Goal: Navigation & Orientation: Find specific page/section

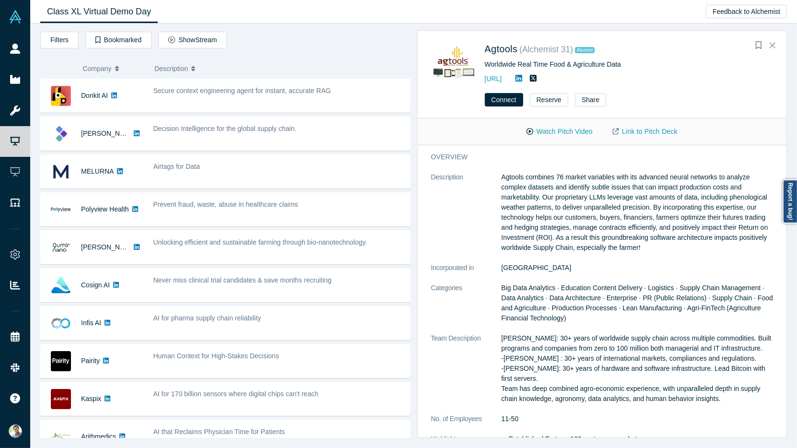
scroll to position [254, 0]
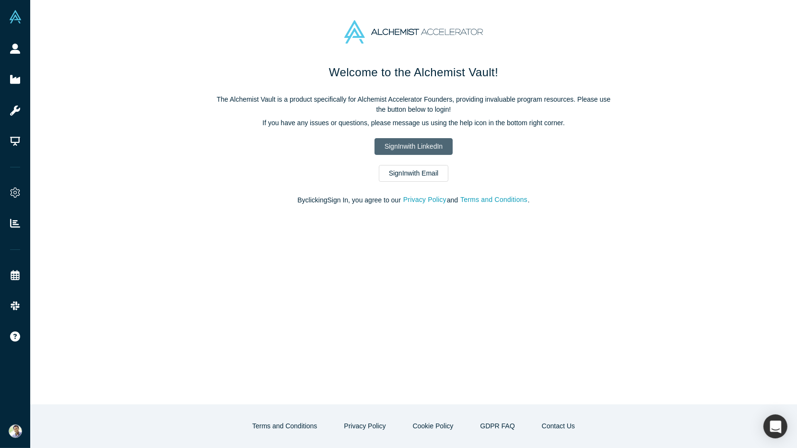
click at [377, 145] on link "Sign In with LinkedIn" at bounding box center [413, 146] width 78 height 17
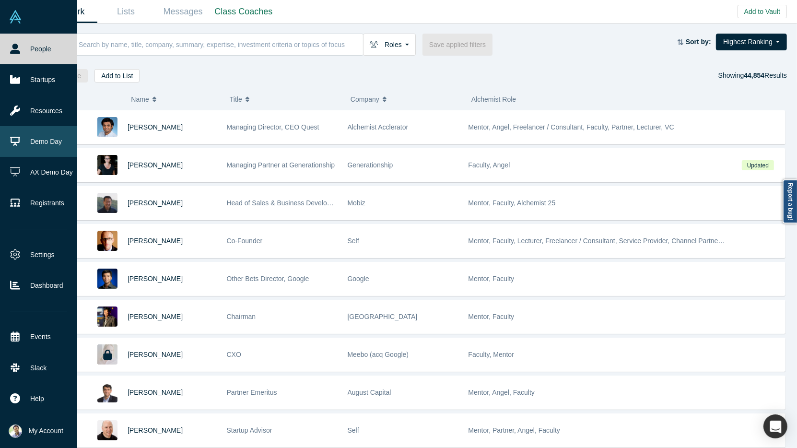
click at [36, 143] on link "Demo Day" at bounding box center [38, 141] width 77 height 31
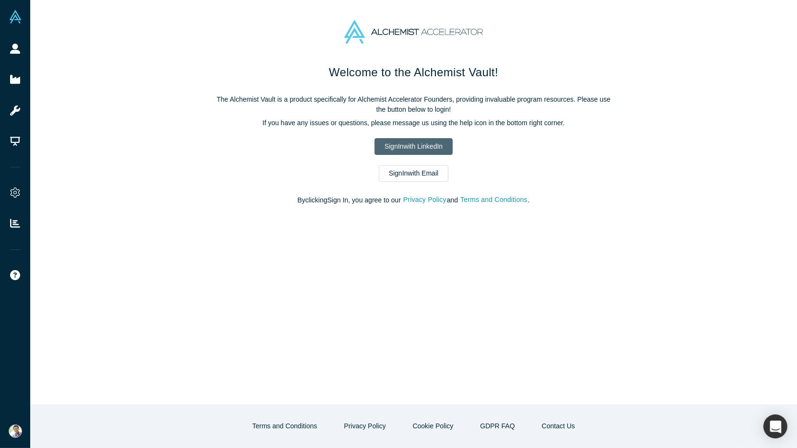
click at [397, 152] on link "Sign In with LinkedIn" at bounding box center [413, 146] width 78 height 17
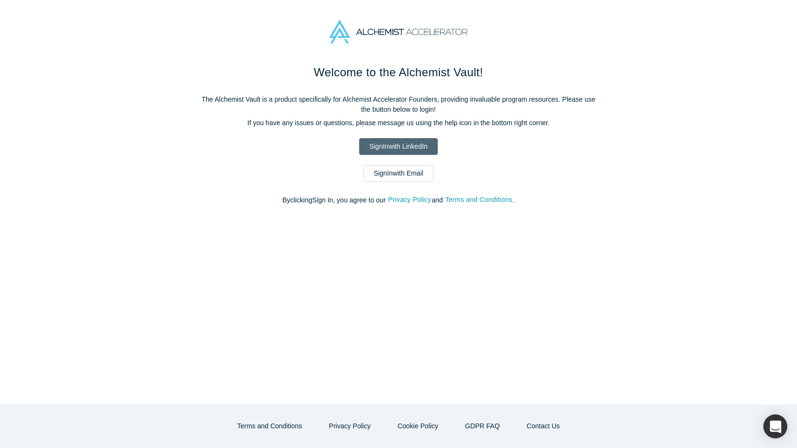
click at [372, 148] on link "Sign In with LinkedIn" at bounding box center [398, 146] width 78 height 17
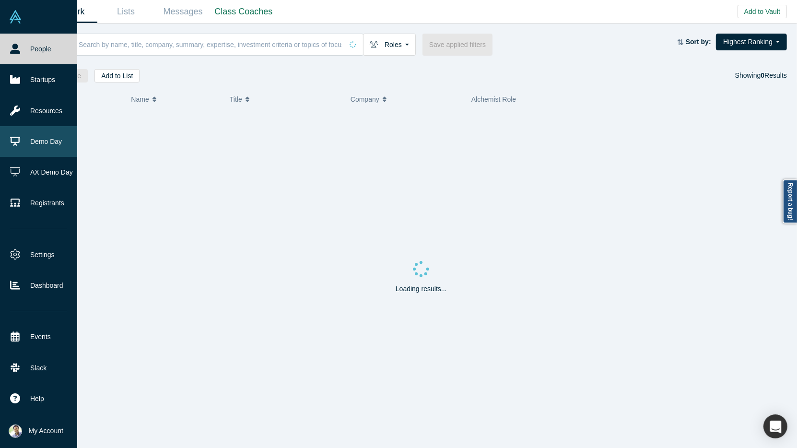
click at [39, 150] on link "Demo Day" at bounding box center [38, 141] width 77 height 31
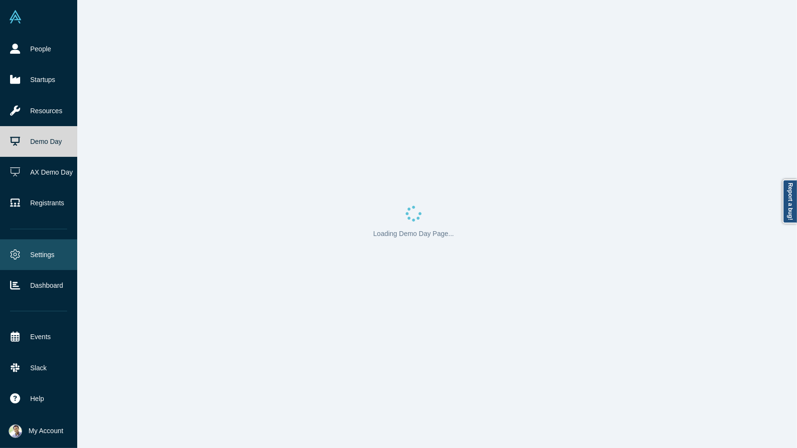
click at [48, 267] on link "Settings" at bounding box center [38, 254] width 77 height 31
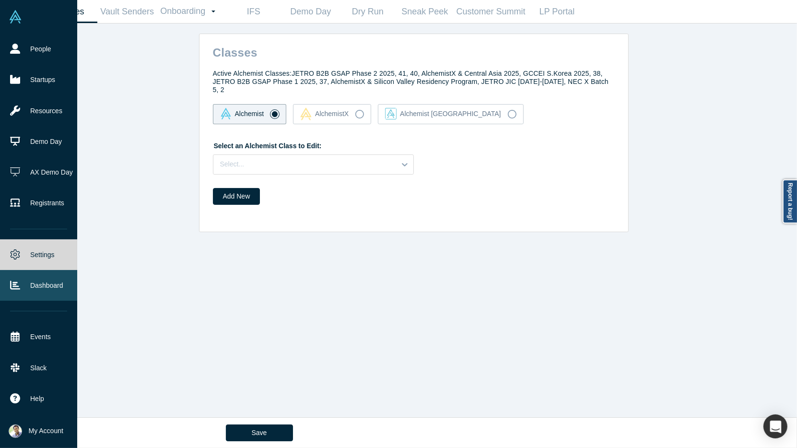
click at [54, 290] on link "Dashboard" at bounding box center [38, 285] width 77 height 31
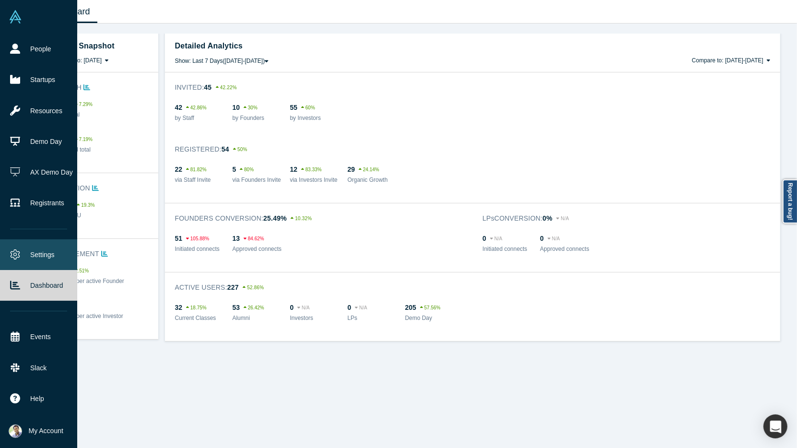
click at [48, 263] on link "Settings" at bounding box center [38, 254] width 77 height 31
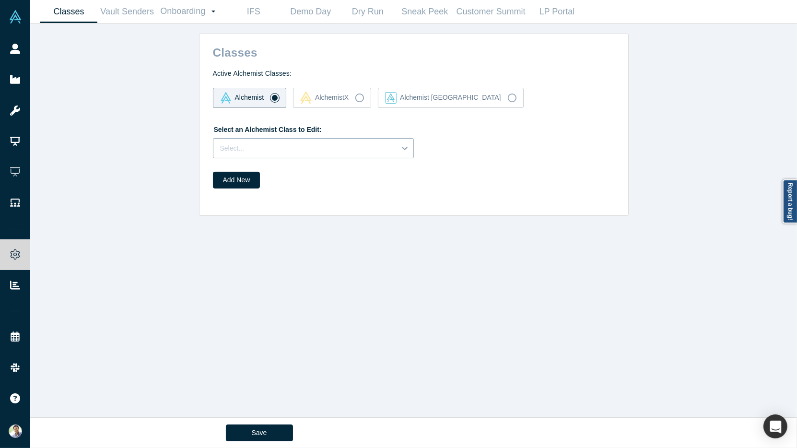
click at [256, 148] on div at bounding box center [304, 148] width 169 height 12
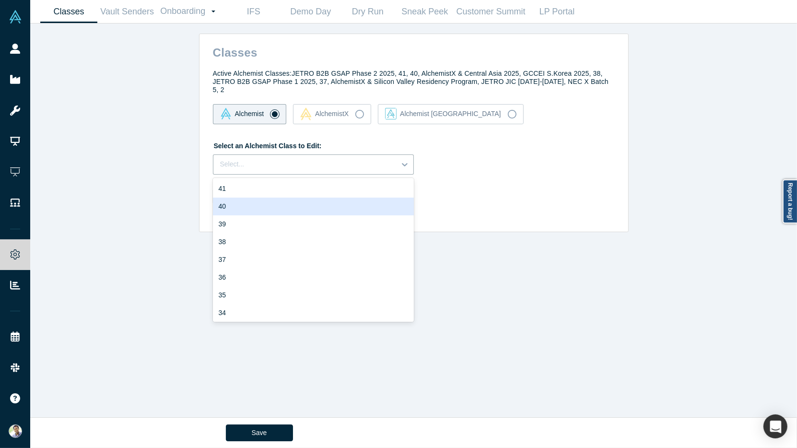
click at [261, 202] on div "40" at bounding box center [313, 206] width 201 height 18
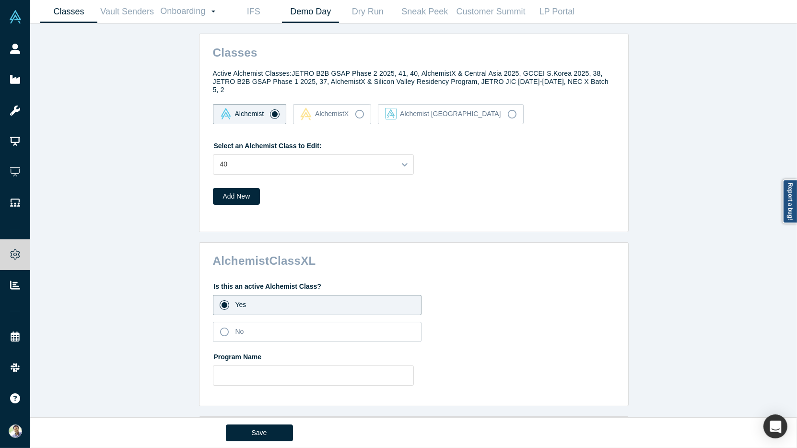
click at [291, 13] on link "Demo Day" at bounding box center [310, 11] width 57 height 23
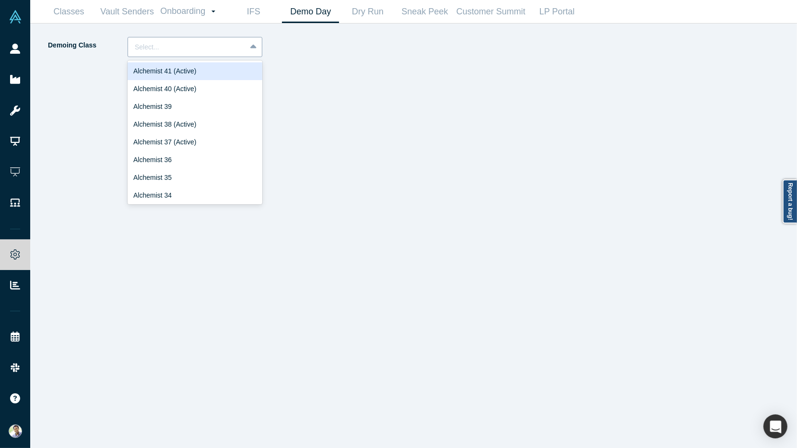
click at [244, 48] on div "Select..." at bounding box center [187, 47] width 118 height 16
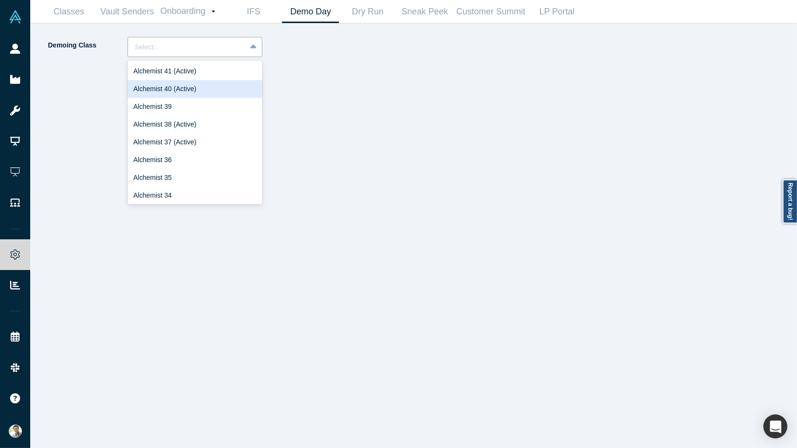
click at [242, 81] on div "Alchemist 40 (Active)" at bounding box center [194, 89] width 135 height 18
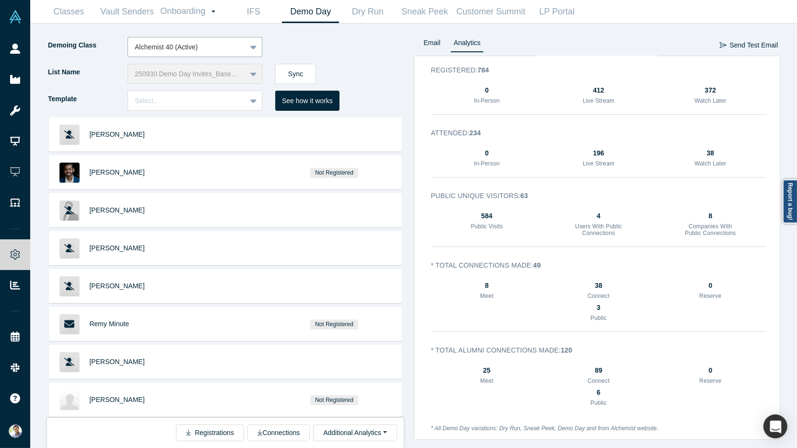
scroll to position [137, 0]
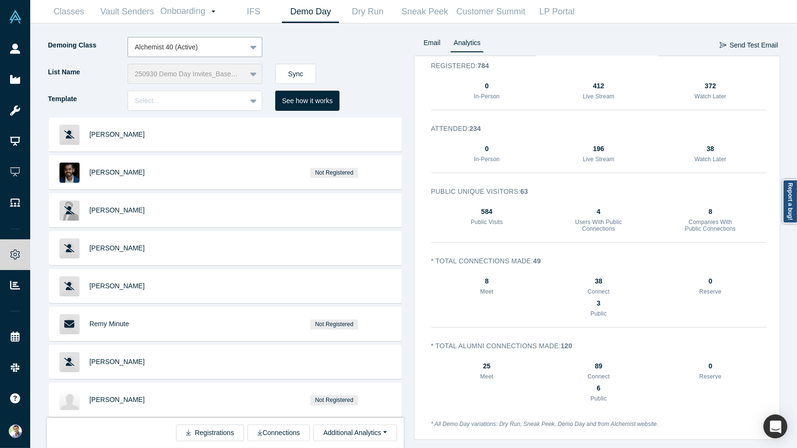
click at [601, 288] on h3 "Connect" at bounding box center [598, 291] width 54 height 7
click at [602, 305] on div "3" at bounding box center [598, 303] width 54 height 10
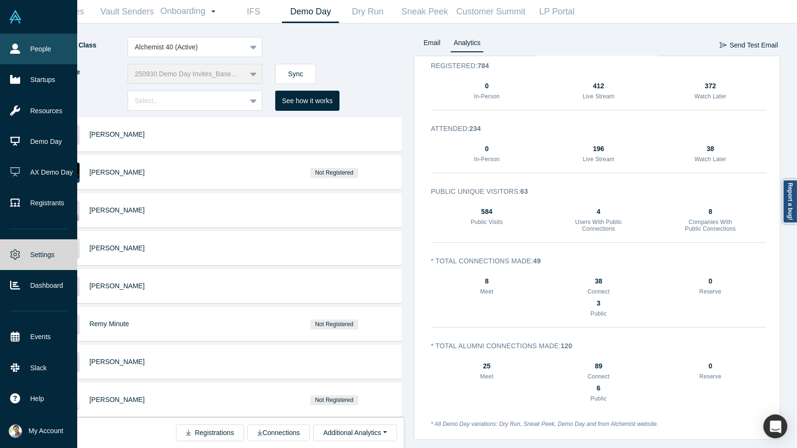
click at [26, 53] on link "People" at bounding box center [38, 49] width 77 height 31
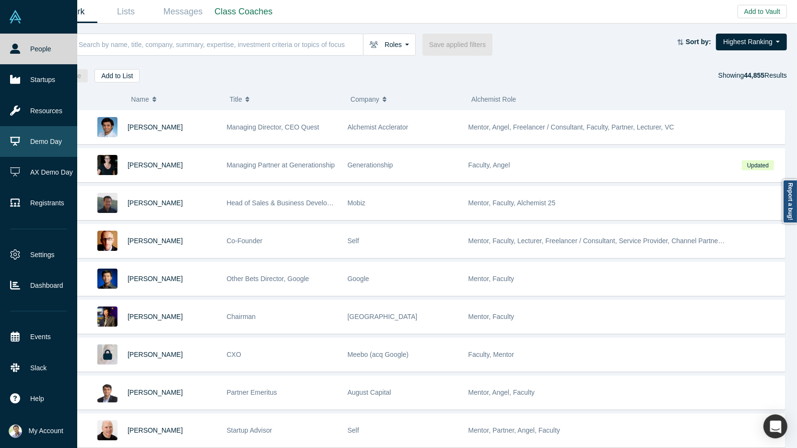
click at [42, 151] on link "Demo Day" at bounding box center [38, 141] width 77 height 31
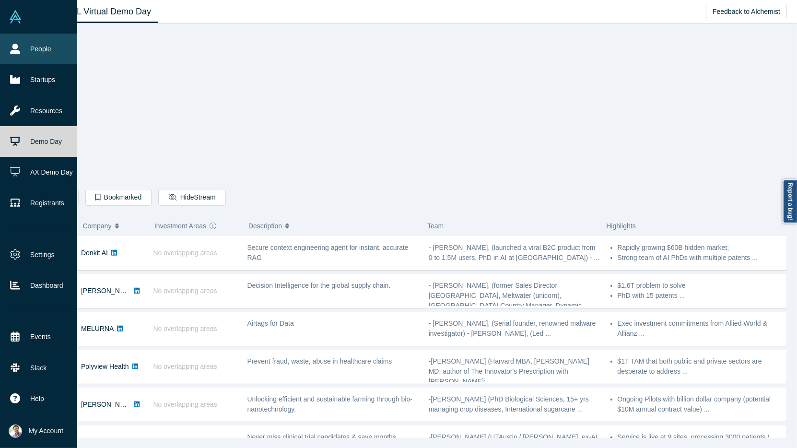
click at [29, 52] on link "People" at bounding box center [38, 49] width 77 height 31
